Goal: Task Accomplishment & Management: Use online tool/utility

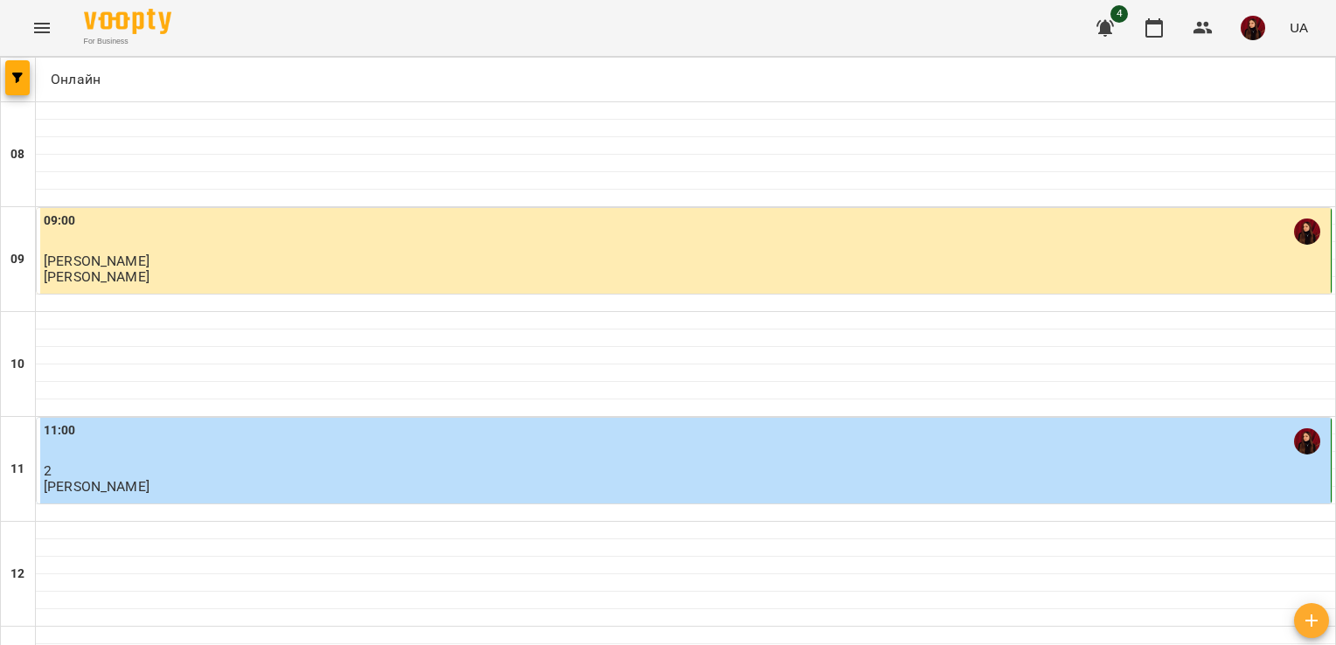
scroll to position [826, 0]
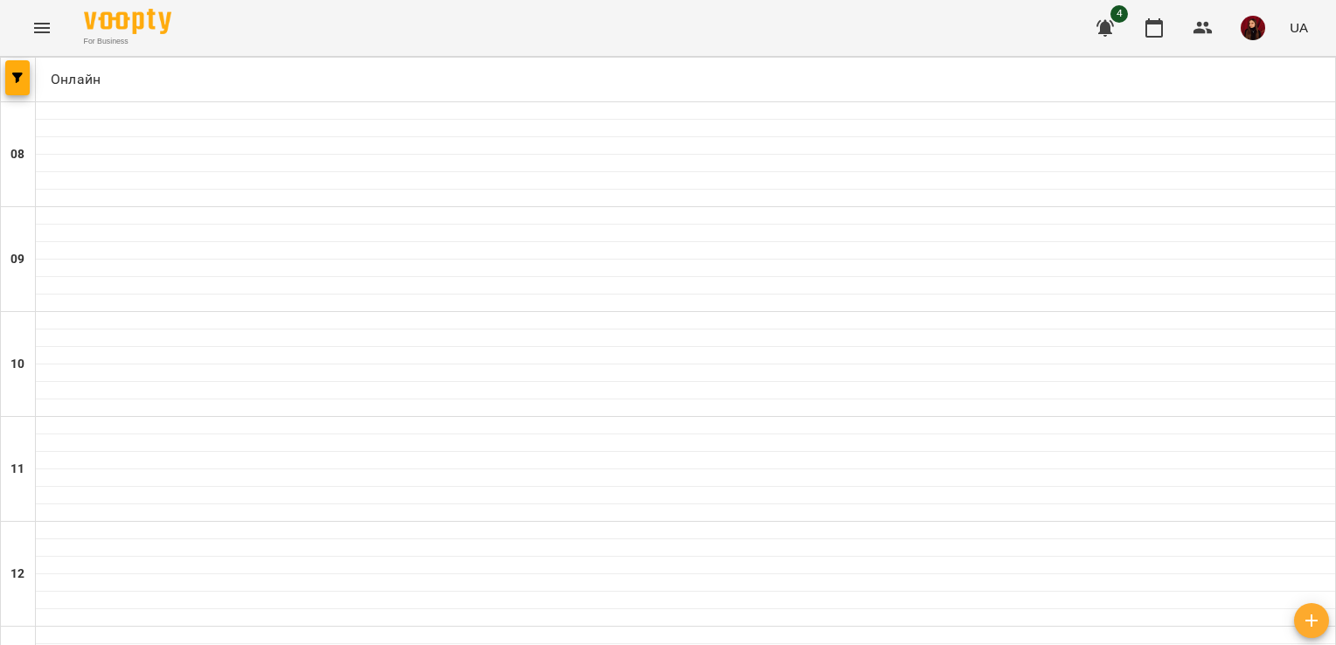
scroll to position [699, 0]
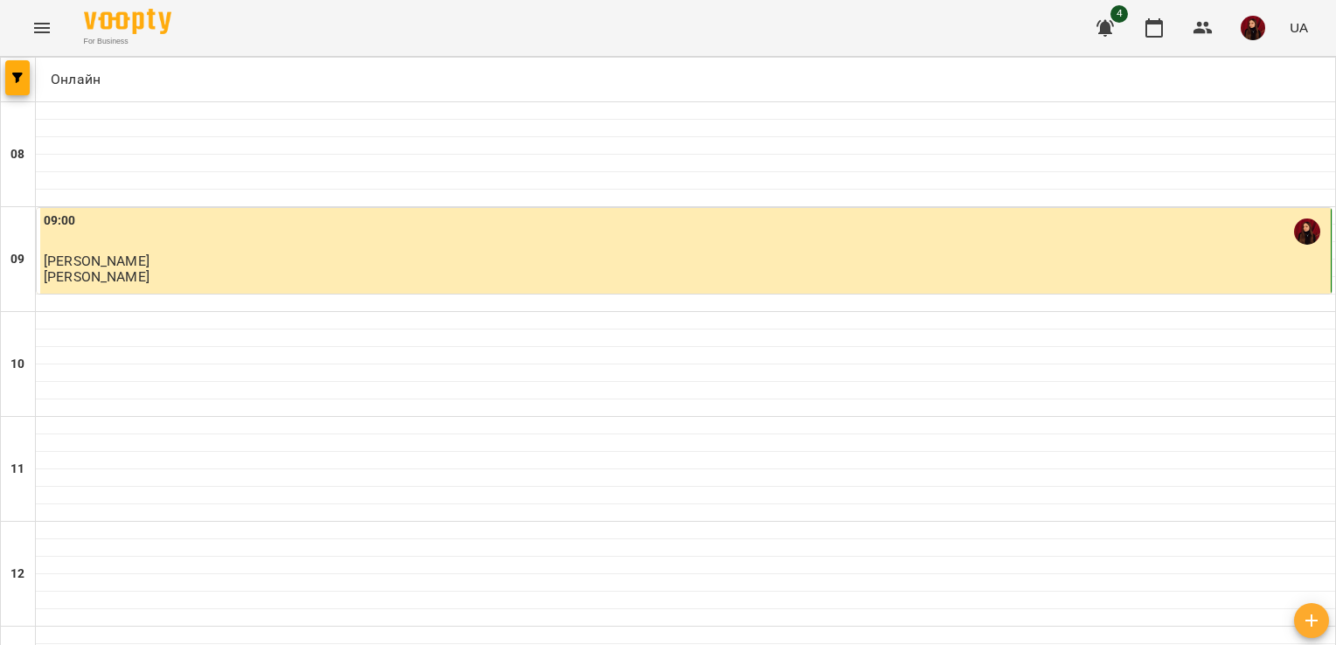
scroll to position [1041, 0]
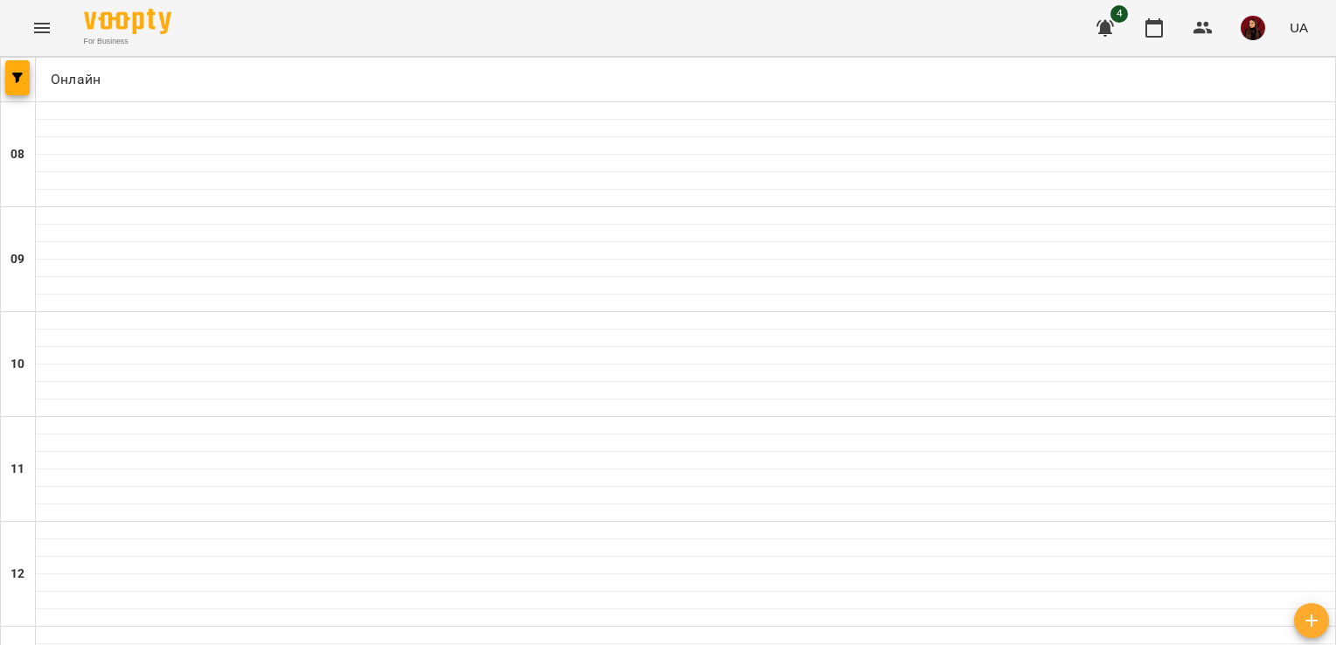
scroll to position [1015, 0]
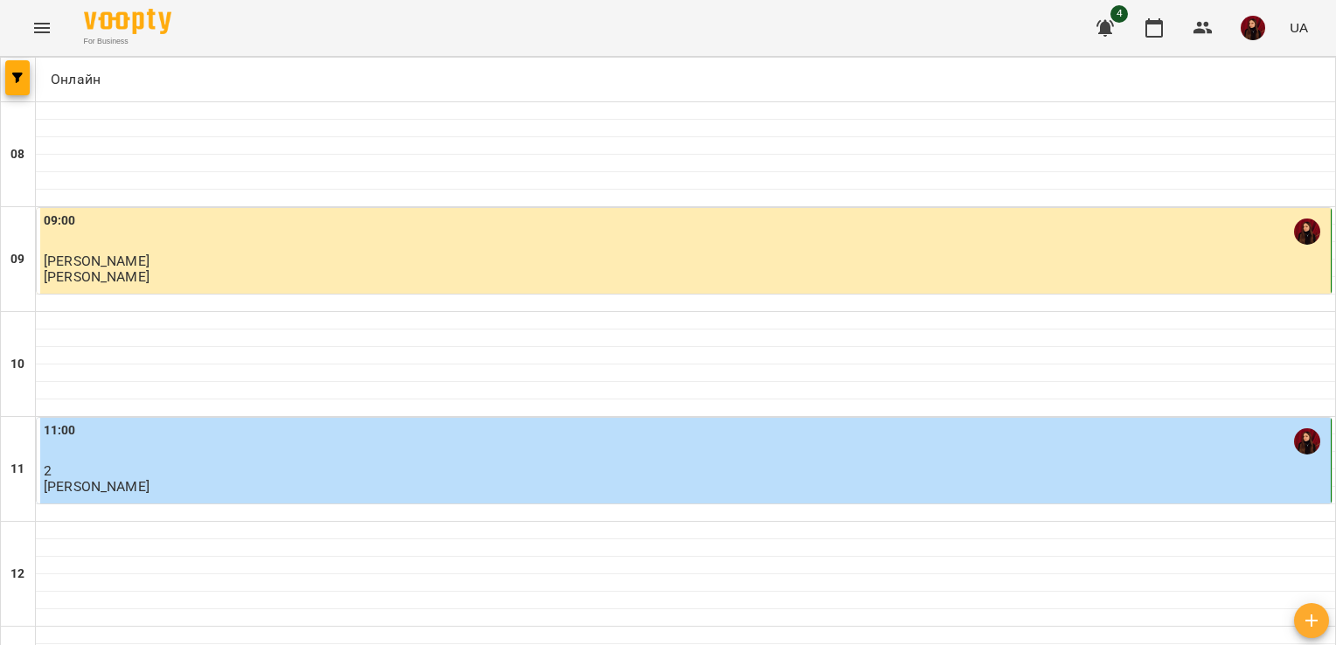
scroll to position [1038, 0]
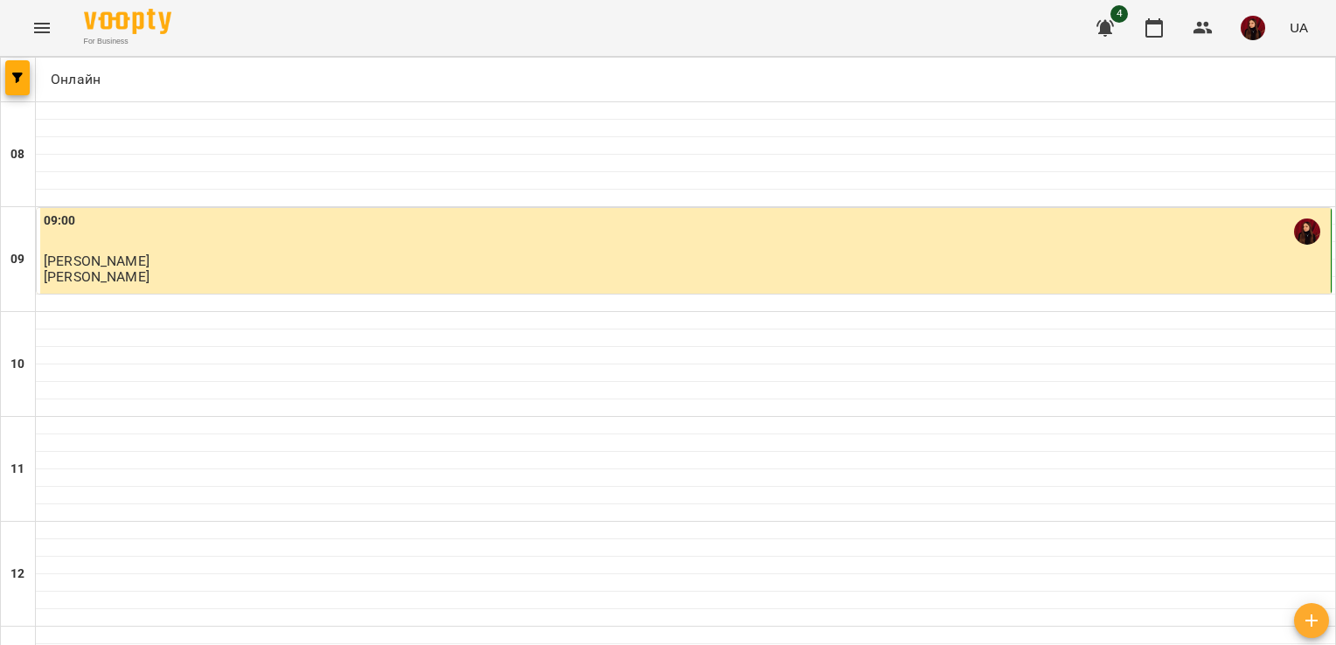
scroll to position [1041, 0]
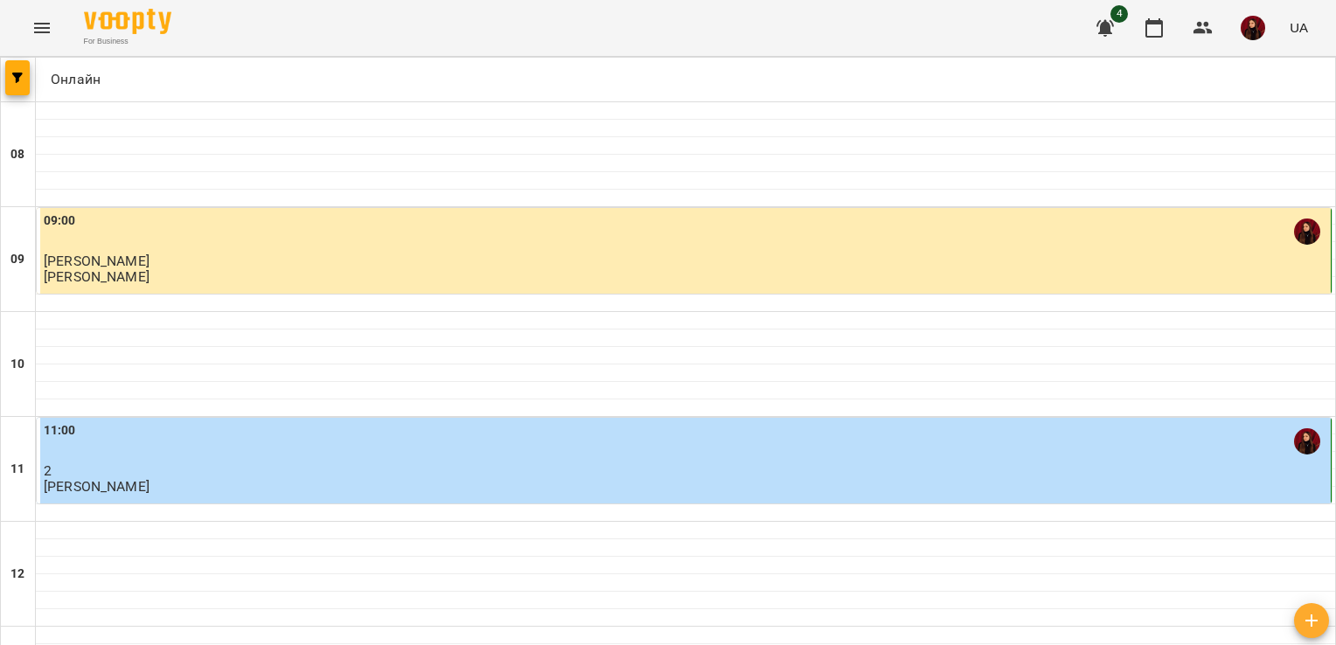
scroll to position [0, 0]
click at [1253, 38] on img "button" at bounding box center [1252, 28] width 24 height 24
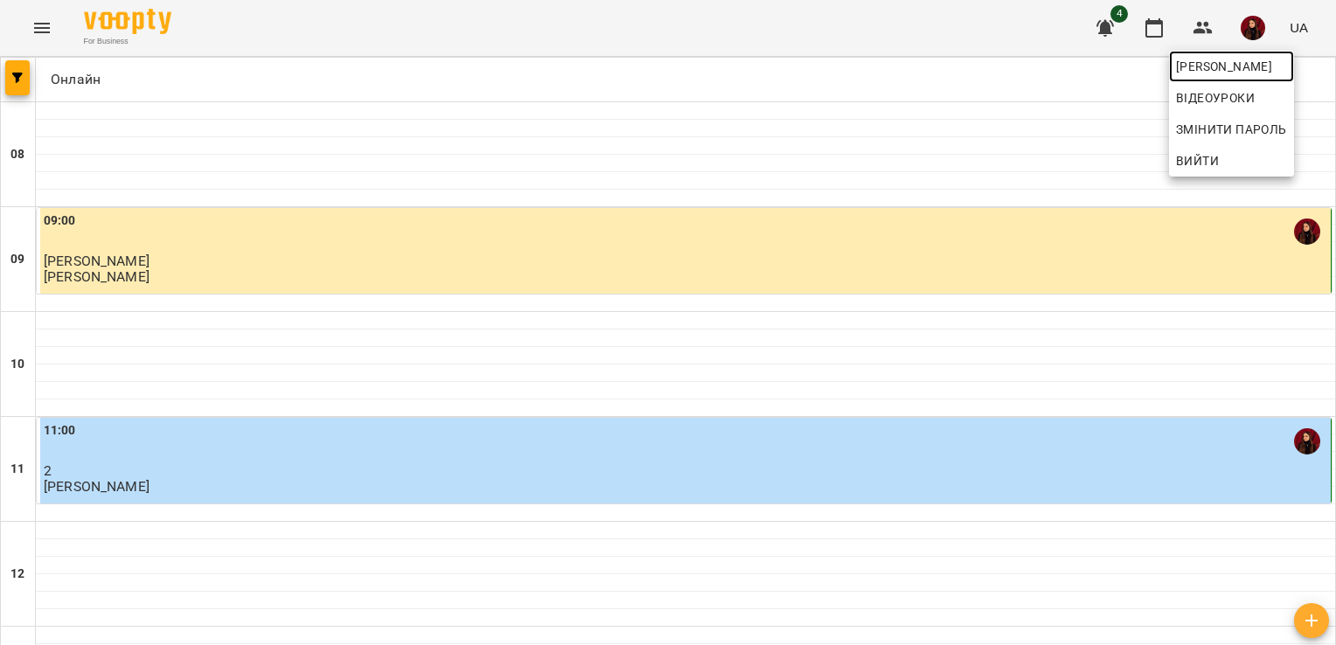
click at [1227, 61] on span "[PERSON_NAME]" at bounding box center [1231, 66] width 111 height 21
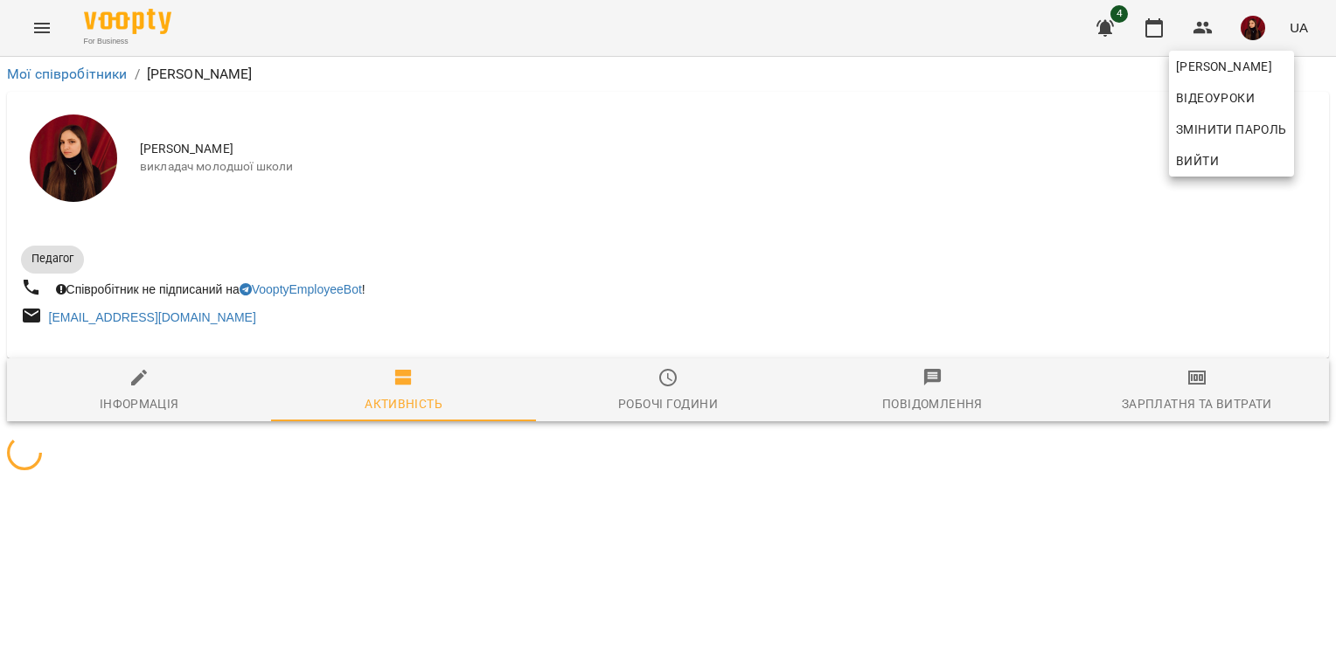
click at [1201, 394] on div at bounding box center [668, 322] width 1336 height 645
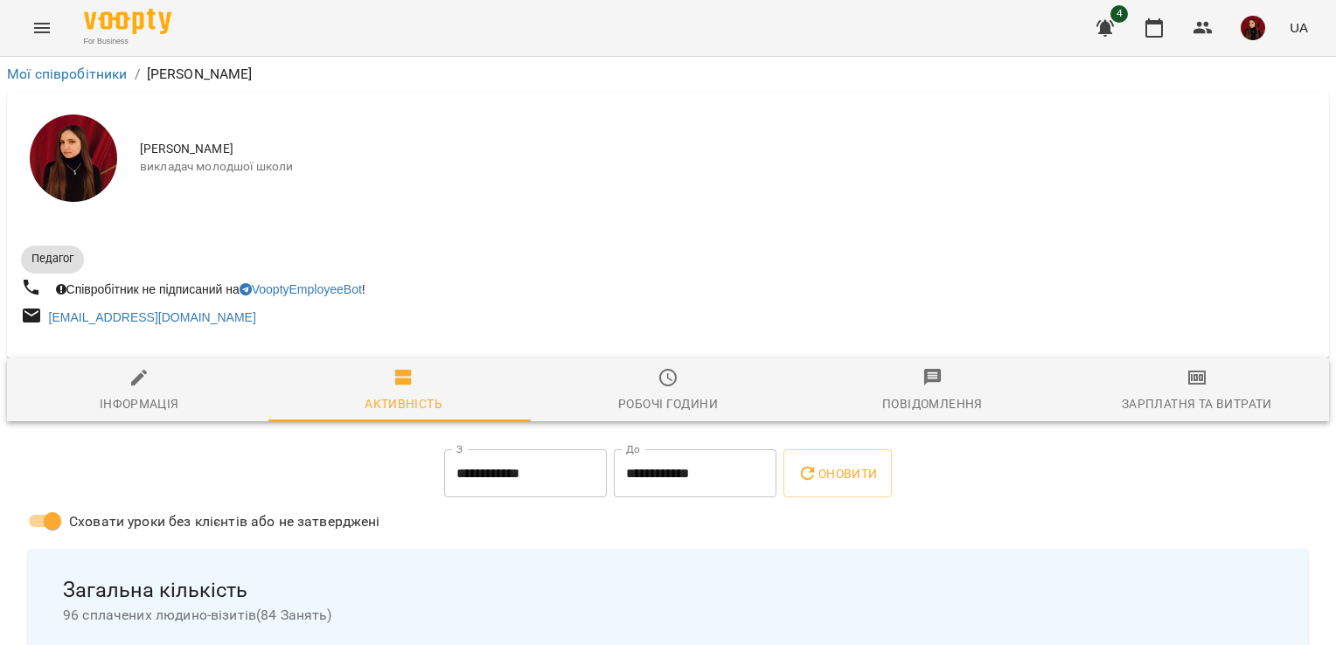
click at [1178, 393] on span "Зарплатня та Витрати" at bounding box center [1196, 390] width 243 height 47
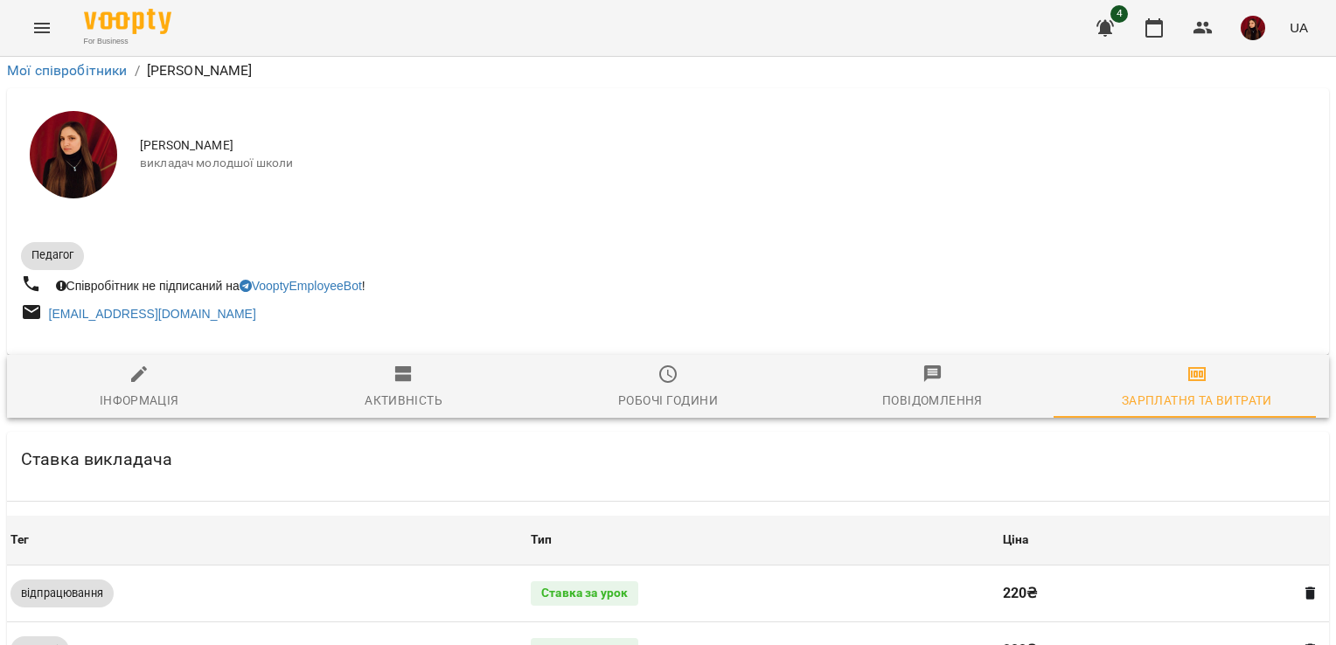
scroll to position [804, 0]
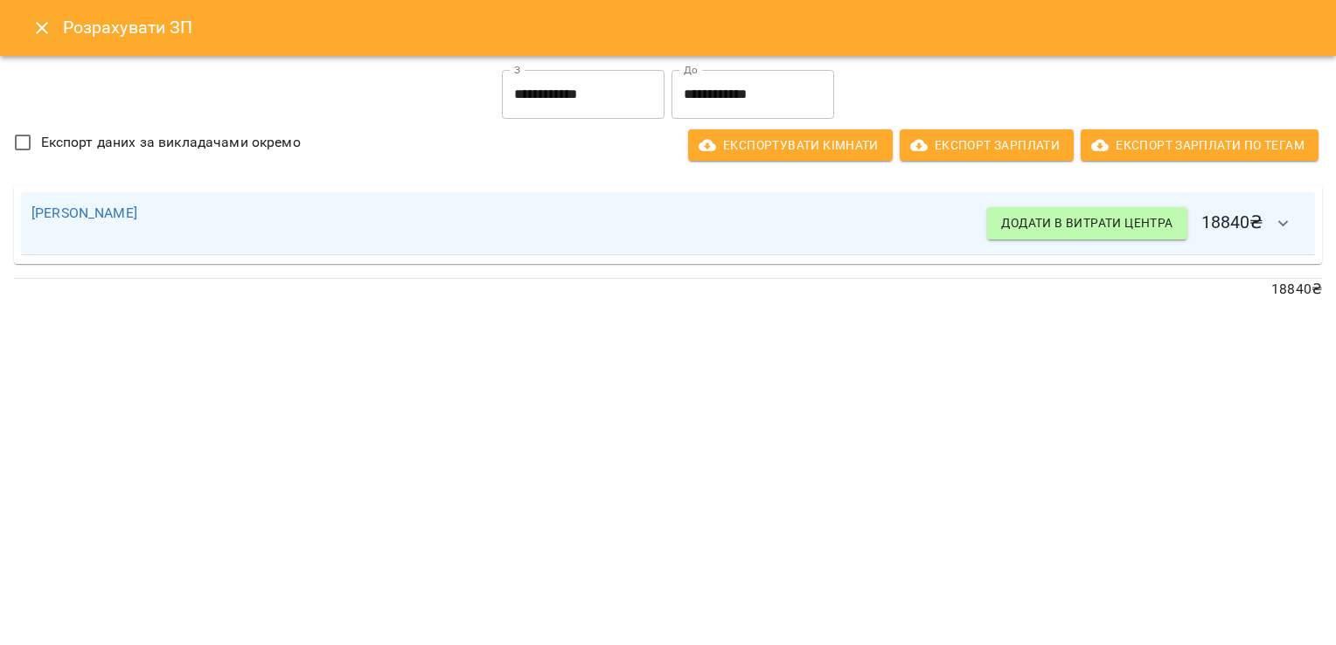
click at [698, 95] on input "**********" at bounding box center [752, 94] width 163 height 49
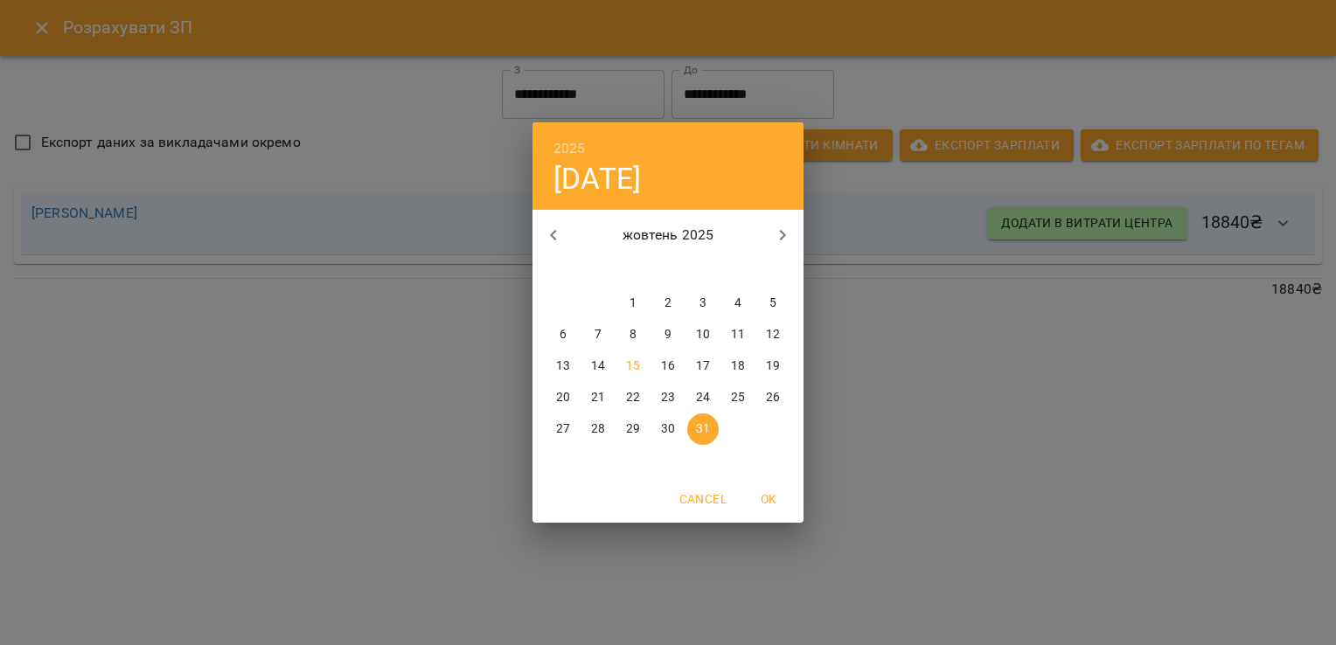
click at [634, 371] on p "15" at bounding box center [633, 366] width 14 height 17
type input "**********"
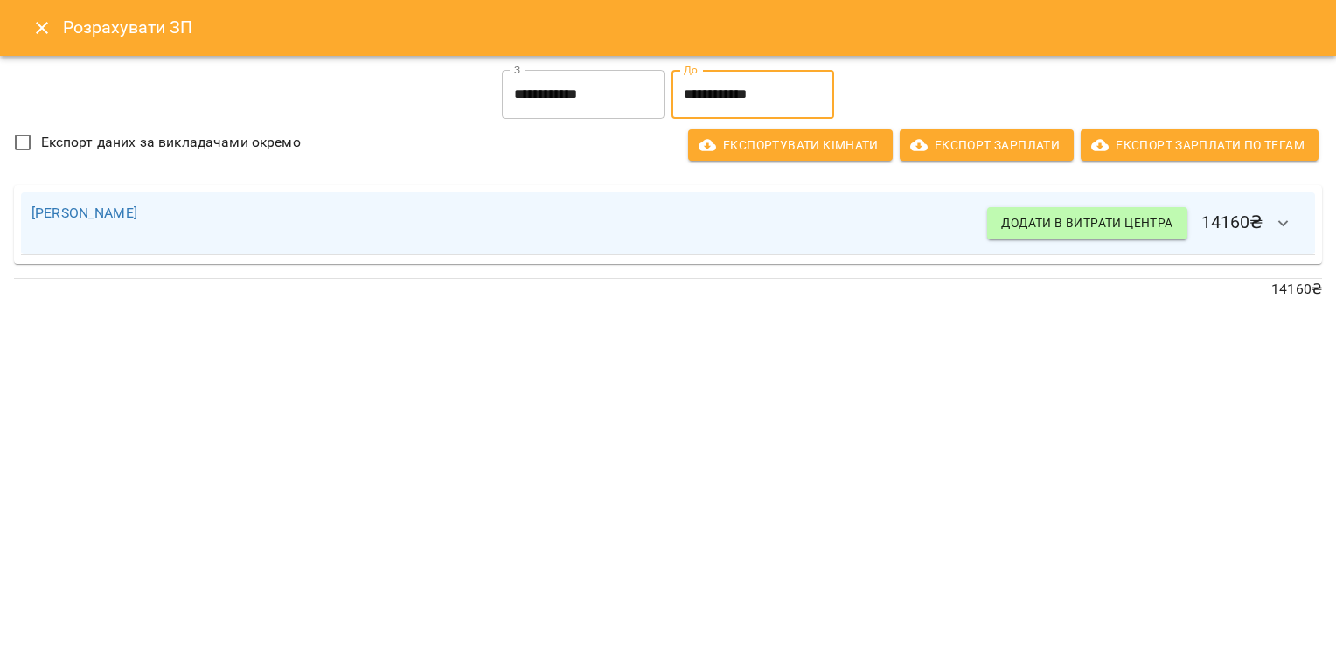
click at [47, 23] on icon "Close" at bounding box center [41, 27] width 21 height 21
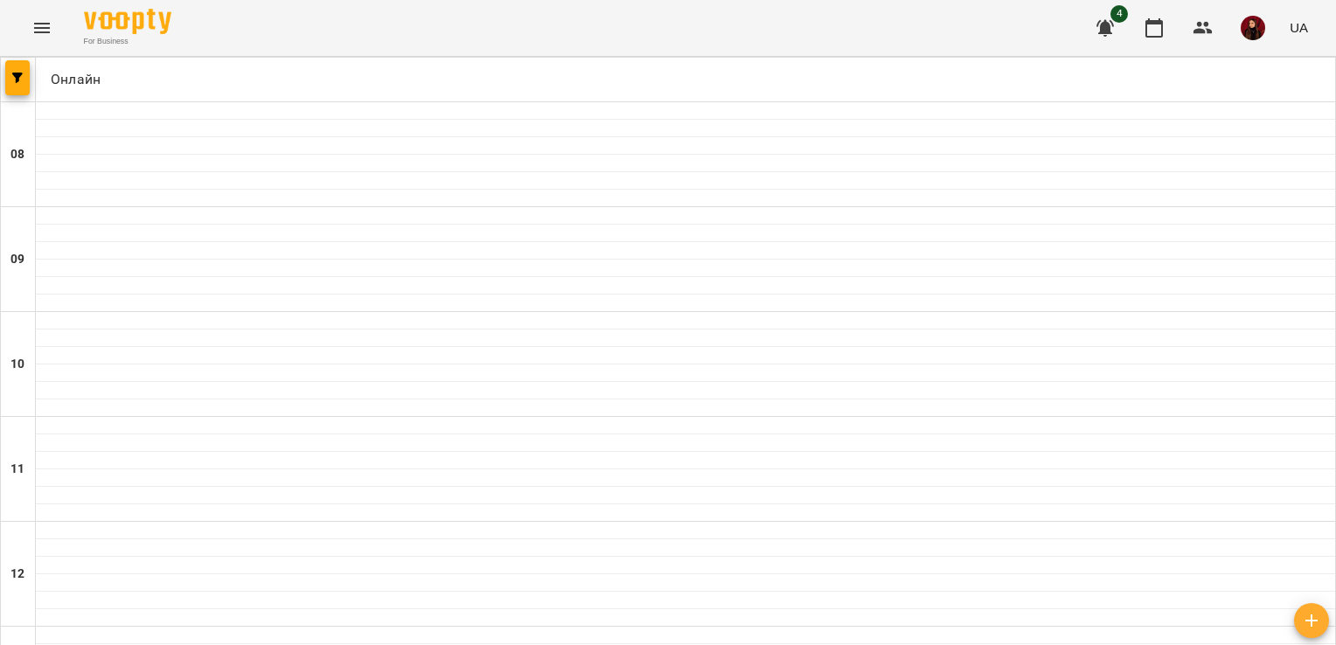
scroll to position [718, 0]
